Goal: Task Accomplishment & Management: Use online tool/utility

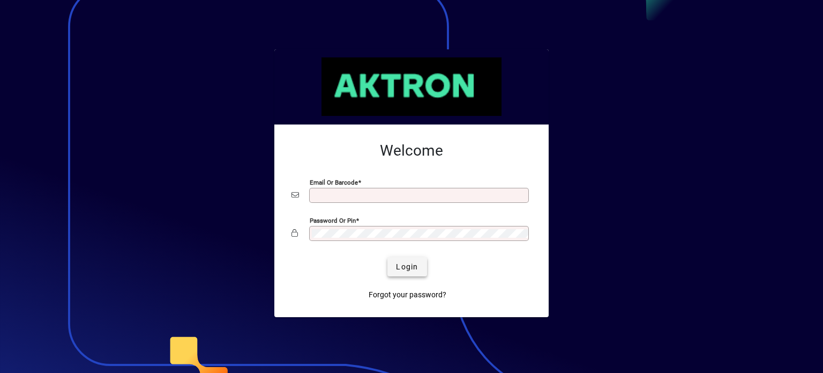
type input "**********"
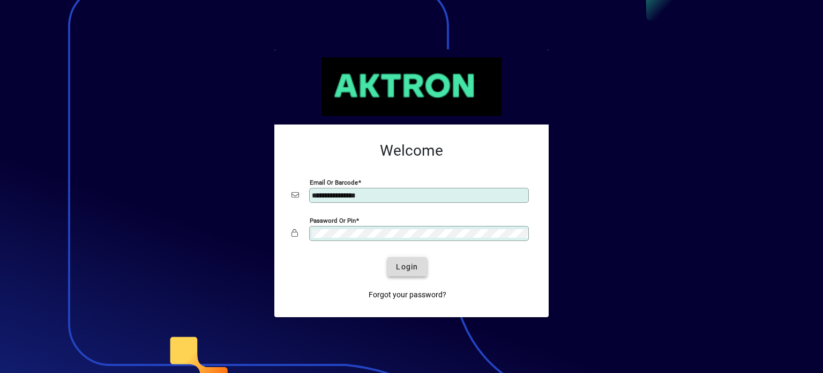
click at [410, 264] on span "Login" at bounding box center [407, 266] width 22 height 11
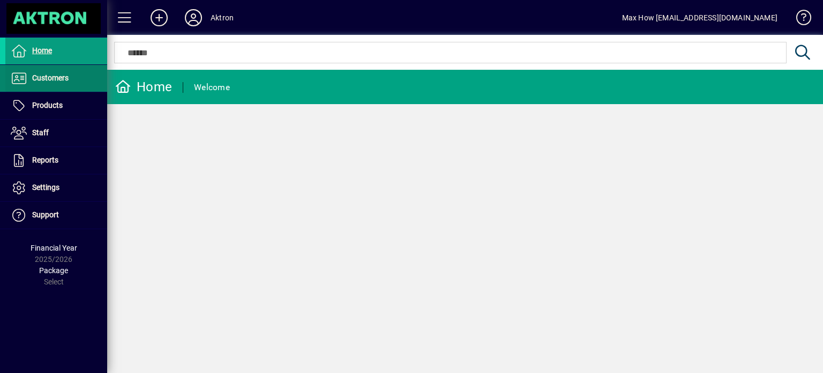
click at [50, 77] on span "Customers" at bounding box center [50, 77] width 36 height 9
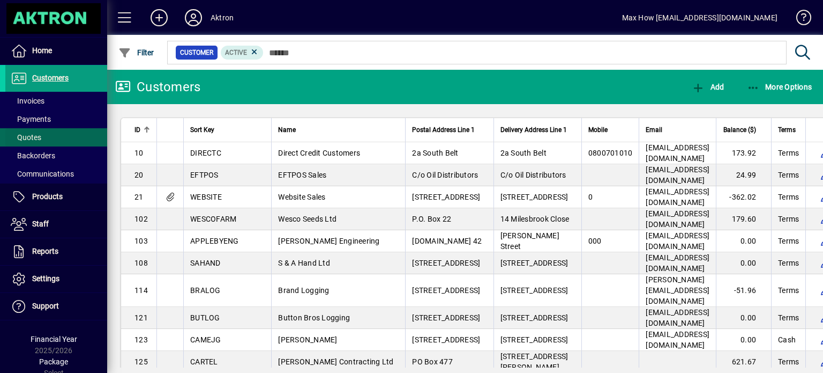
click at [38, 136] on span "Quotes" at bounding box center [26, 137] width 31 height 9
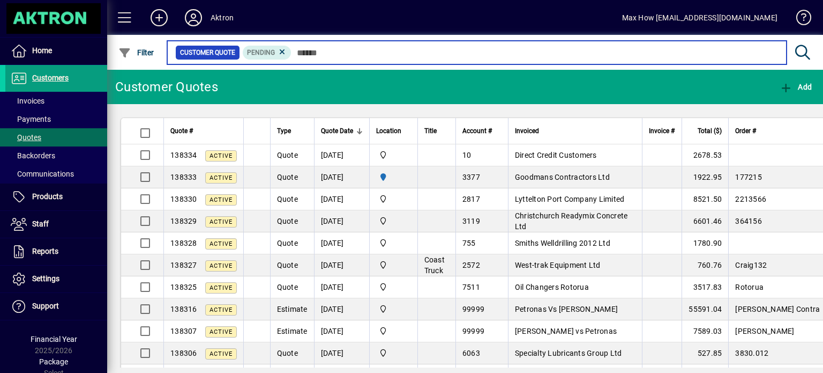
click at [347, 55] on input "text" at bounding box center [535, 52] width 487 height 15
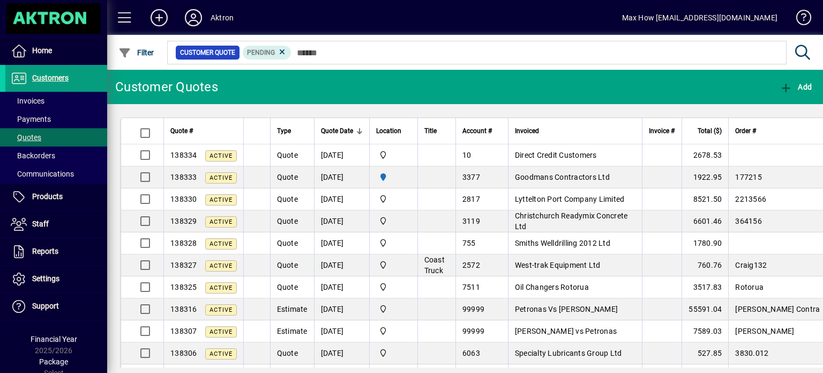
click at [223, 81] on mat-toolbar-row "Customer Quotes Add" at bounding box center [465, 87] width 716 height 34
click at [227, 90] on mat-toolbar-row "Customer Quotes Add" at bounding box center [465, 87] width 716 height 34
click at [339, 62] on mat-chip-set "Customer Quote Pending" at bounding box center [477, 52] width 619 height 23
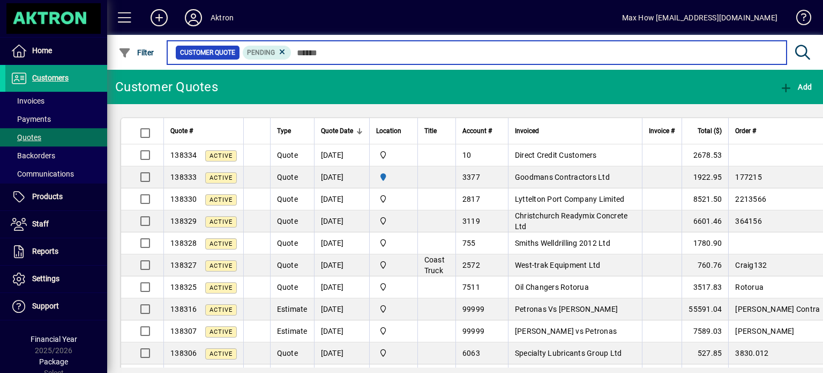
click at [349, 58] on input "text" at bounding box center [535, 52] width 487 height 15
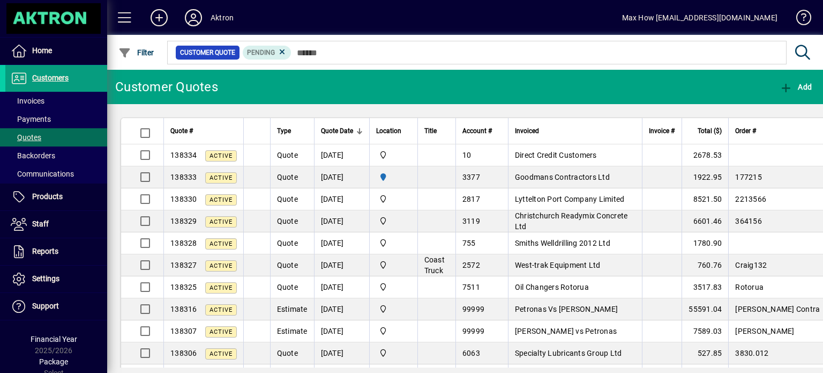
click at [247, 86] on mat-toolbar-row "Customer Quotes Add" at bounding box center [465, 87] width 716 height 34
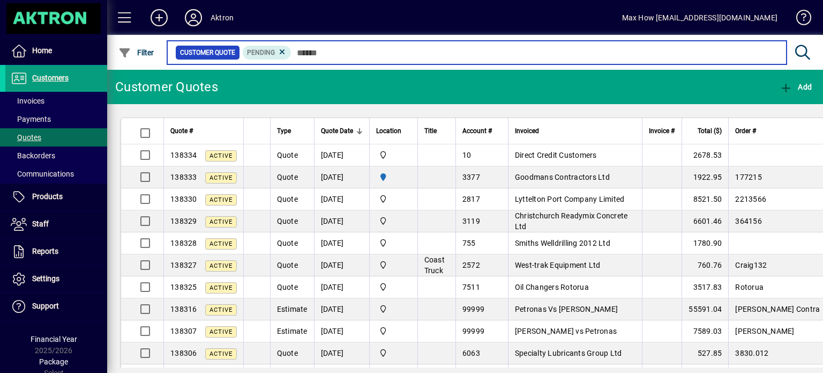
click at [310, 51] on input "text" at bounding box center [535, 52] width 487 height 15
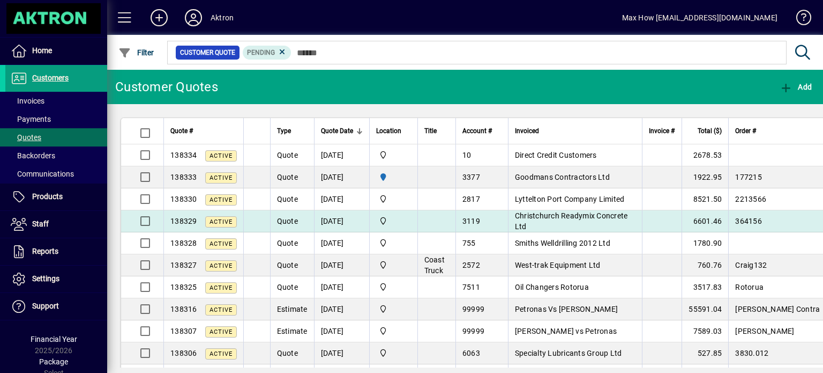
click at [251, 229] on td at bounding box center [256, 221] width 27 height 22
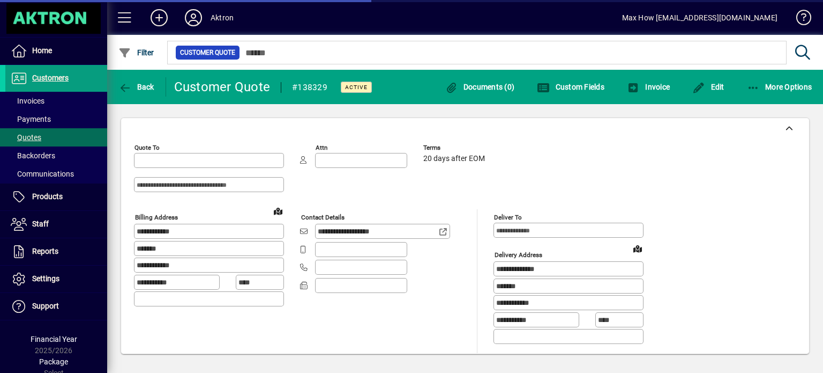
type input "**********"
type input "*******"
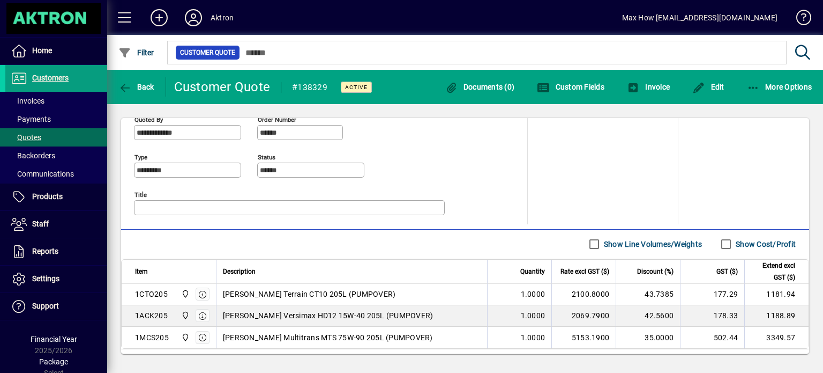
scroll to position [471, 0]
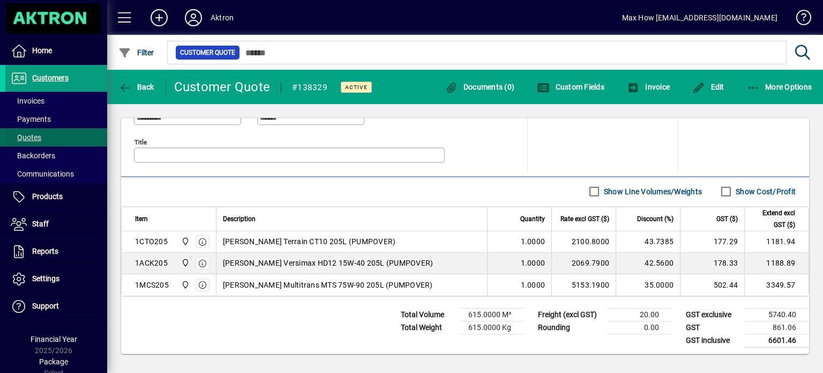
click at [27, 139] on span "Quotes" at bounding box center [26, 137] width 31 height 9
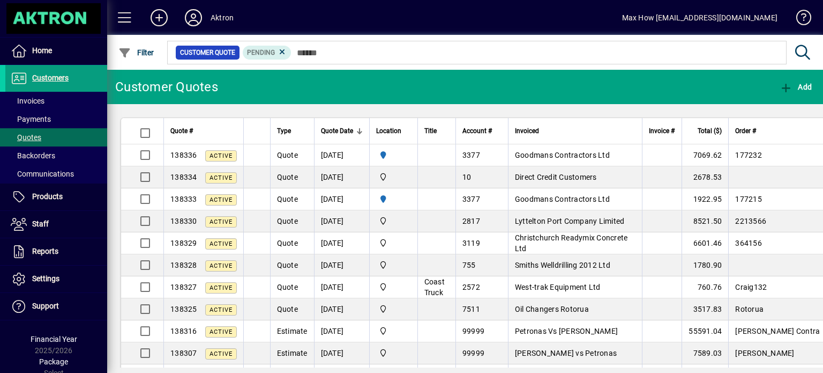
click at [296, 91] on mat-toolbar-row "Customer Quotes Add" at bounding box center [465, 87] width 716 height 34
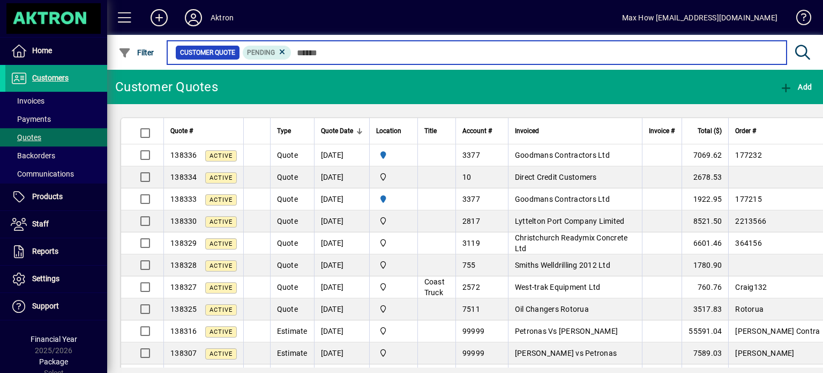
click at [349, 56] on input "text" at bounding box center [535, 52] width 487 height 15
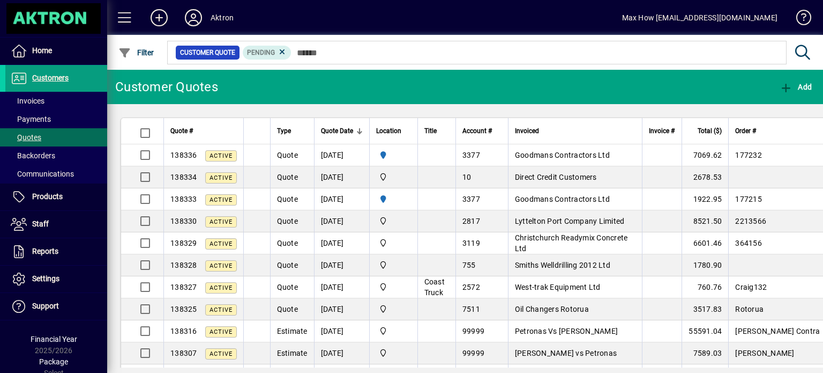
click at [306, 91] on mat-toolbar-row "Customer Quotes Add" at bounding box center [465, 87] width 716 height 34
click at [337, 61] on mat-chip-set "Customer Quote Pending" at bounding box center [477, 52] width 619 height 23
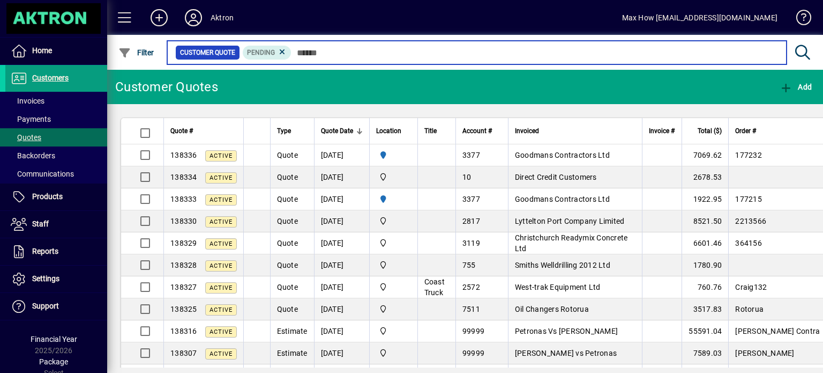
click at [328, 51] on input "text" at bounding box center [535, 52] width 487 height 15
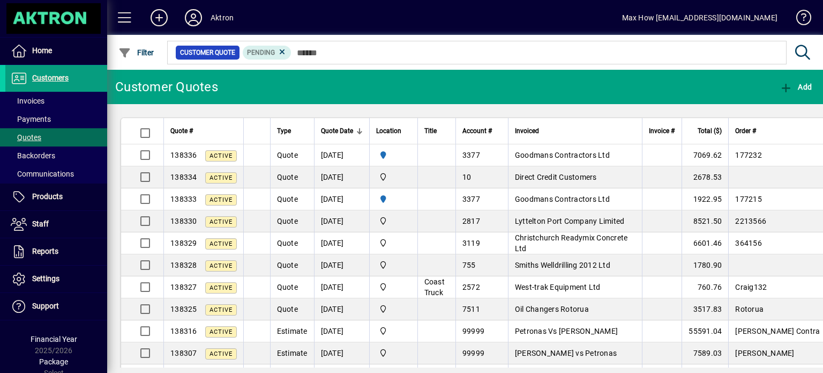
click at [274, 85] on mat-toolbar-row "Customer Quotes Add" at bounding box center [465, 87] width 716 height 34
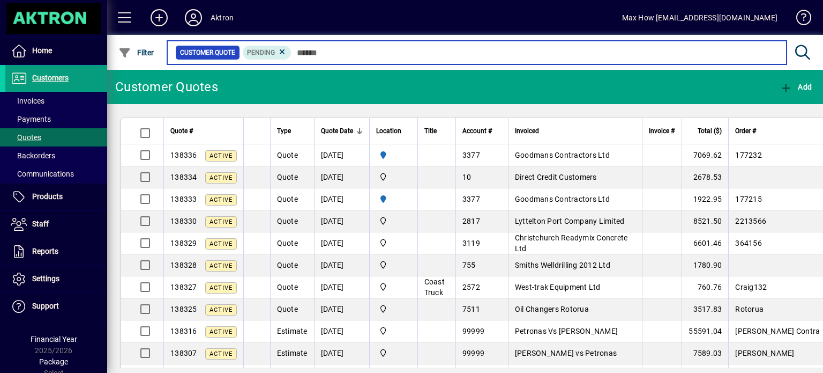
click at [337, 54] on input "text" at bounding box center [535, 52] width 487 height 15
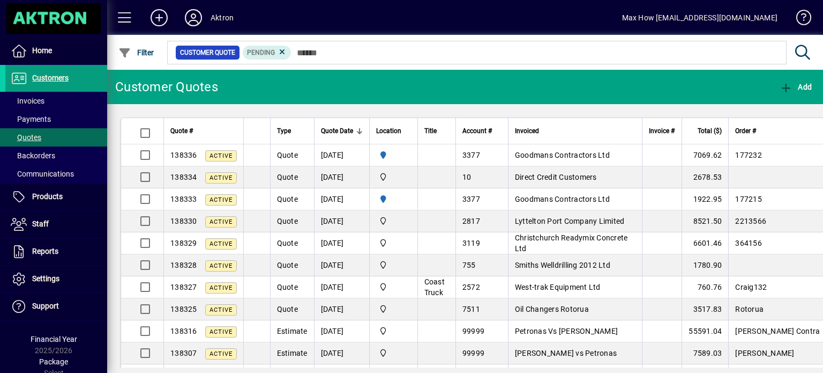
click at [277, 92] on mat-toolbar-row "Customer Quotes Add" at bounding box center [465, 87] width 716 height 34
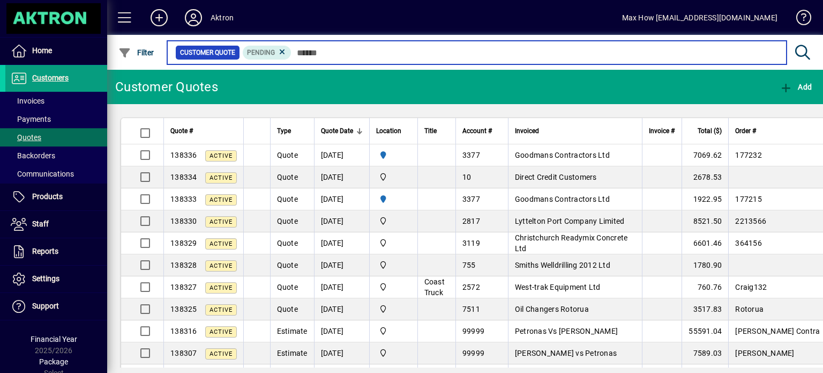
click at [316, 49] on input "text" at bounding box center [535, 52] width 487 height 15
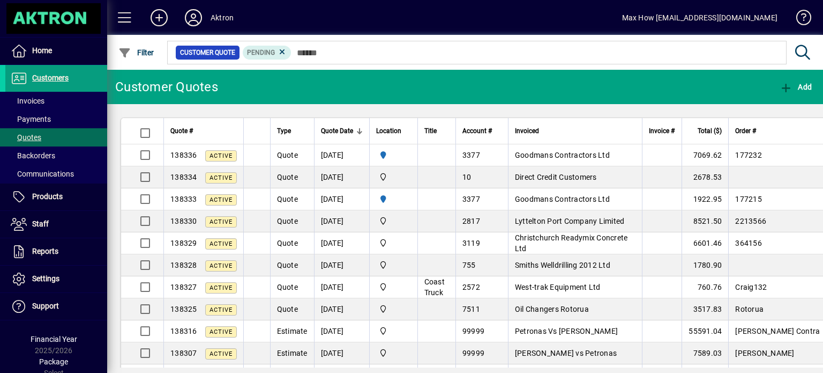
click at [510, 86] on mat-toolbar-row "Customer Quotes Add" at bounding box center [465, 87] width 716 height 34
